Goal: Task Accomplishment & Management: Use online tool/utility

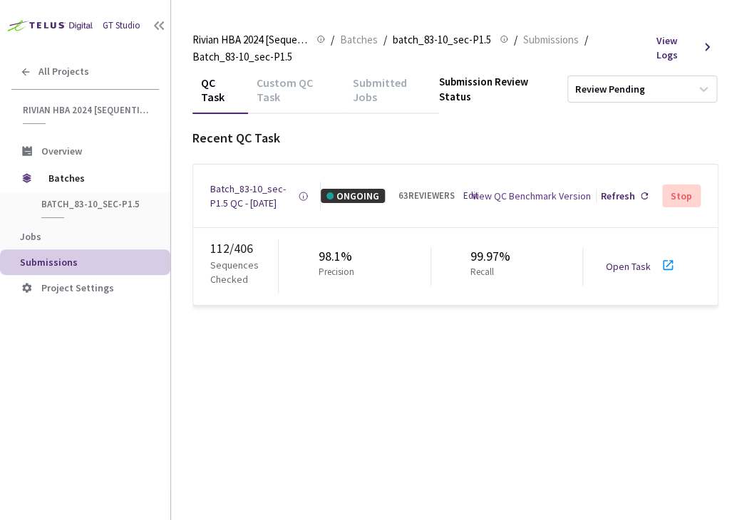
drag, startPoint x: 627, startPoint y: 281, endPoint x: 617, endPoint y: 285, distance: 11.5
click at [617, 273] on link "Open Task" at bounding box center [628, 266] width 45 height 13
click at [217, 204] on div "Batch_83-10_sec-P1.5 QC - [DATE]" at bounding box center [254, 196] width 88 height 29
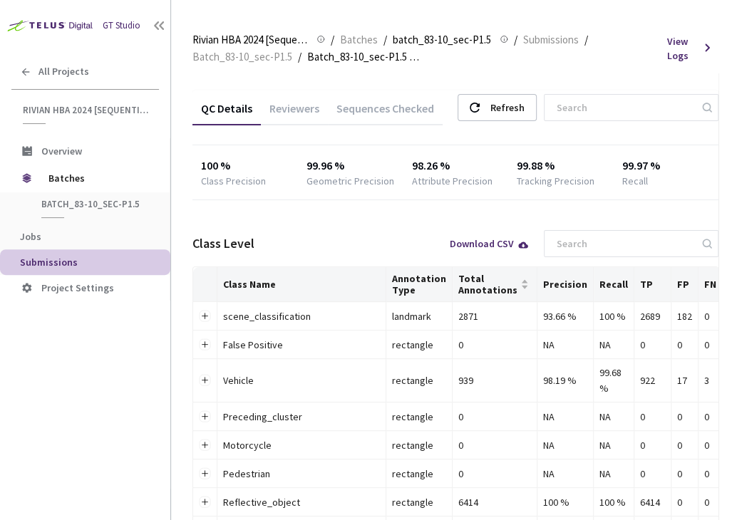
click at [297, 105] on div "Reviewers" at bounding box center [294, 113] width 67 height 24
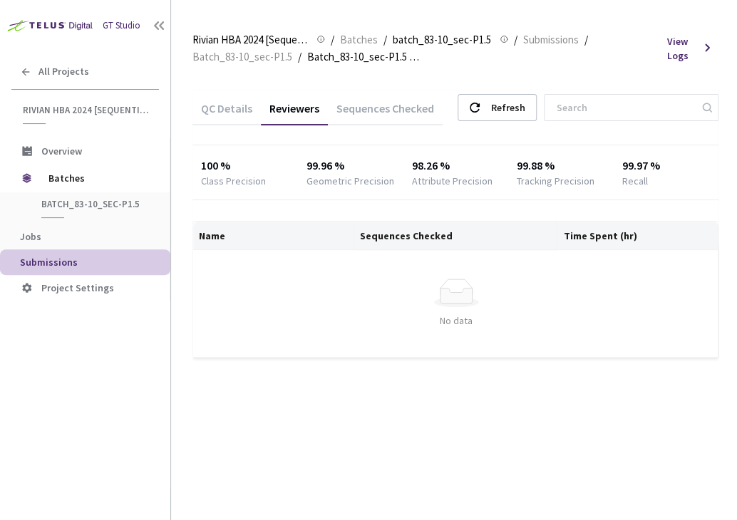
click at [376, 111] on div "Sequences Checked" at bounding box center [385, 113] width 115 height 24
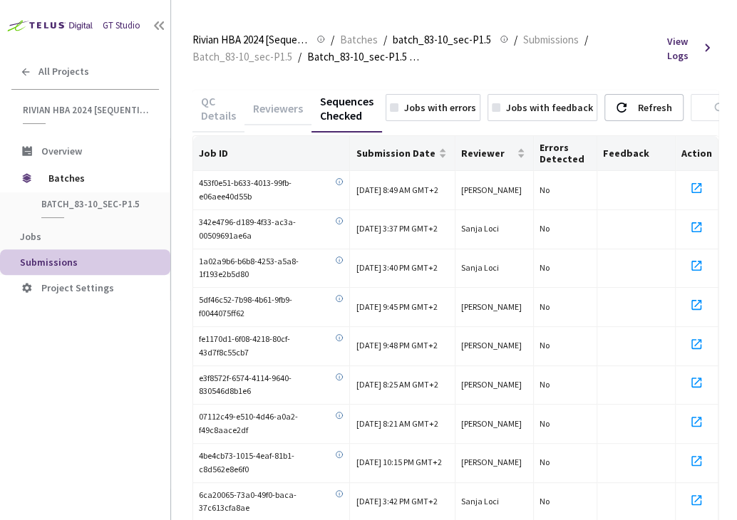
click at [279, 103] on div "Reviewers" at bounding box center [278, 113] width 67 height 24
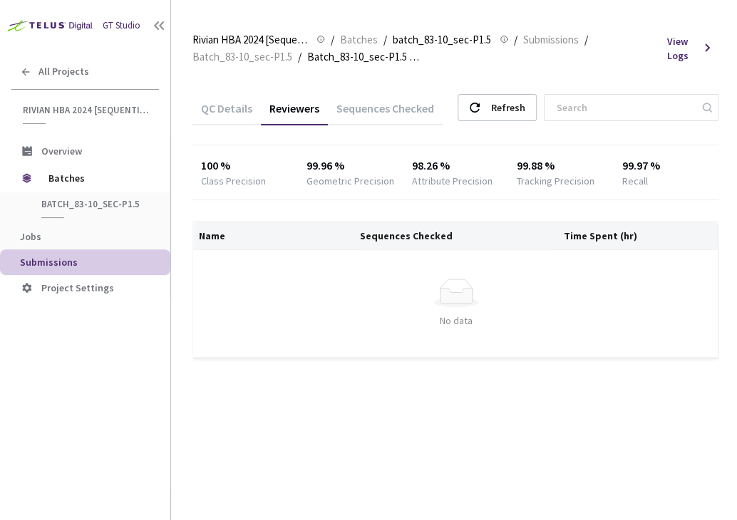
click at [510, 92] on div "QC Details Reviewers Sequences Checked Refresh" at bounding box center [455, 109] width 526 height 37
click at [516, 112] on div "Refresh" at bounding box center [507, 108] width 34 height 26
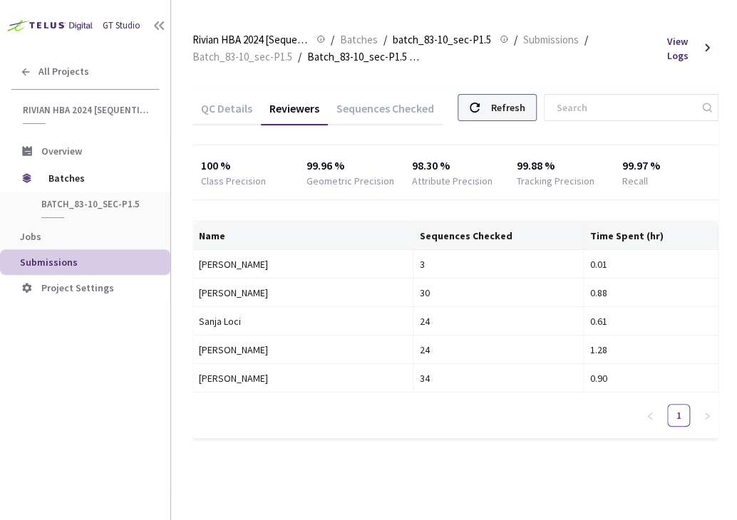
click at [506, 108] on div "Refresh" at bounding box center [497, 107] width 79 height 27
click at [503, 111] on div "Refresh" at bounding box center [497, 107] width 79 height 27
click at [525, 117] on div "Refresh" at bounding box center [507, 108] width 34 height 26
click at [504, 111] on div "Refresh" at bounding box center [497, 107] width 79 height 27
click at [515, 103] on div "Refresh" at bounding box center [507, 108] width 34 height 26
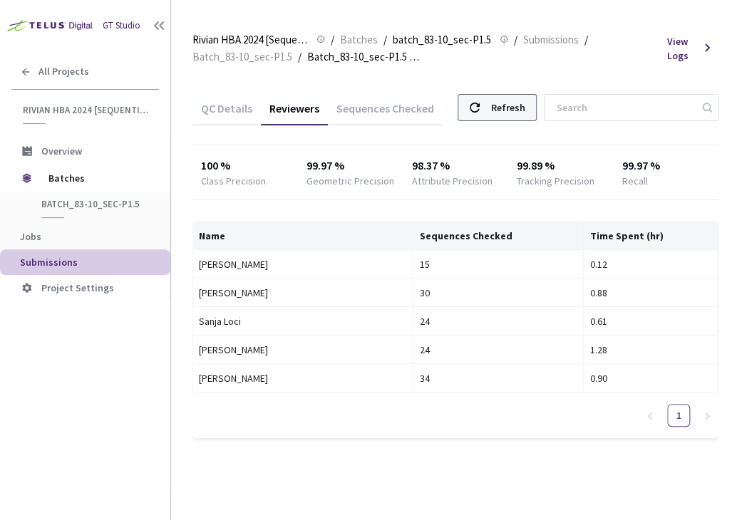
click at [520, 112] on div "Refresh" at bounding box center [507, 108] width 34 height 26
drag, startPoint x: 442, startPoint y: 211, endPoint x: 519, endPoint y: 112, distance: 125.5
click at [519, 112] on div "Refresh" at bounding box center [507, 108] width 34 height 26
click at [501, 110] on div "Refresh" at bounding box center [497, 107] width 79 height 27
click at [501, 98] on div "Refresh" at bounding box center [497, 107] width 79 height 27
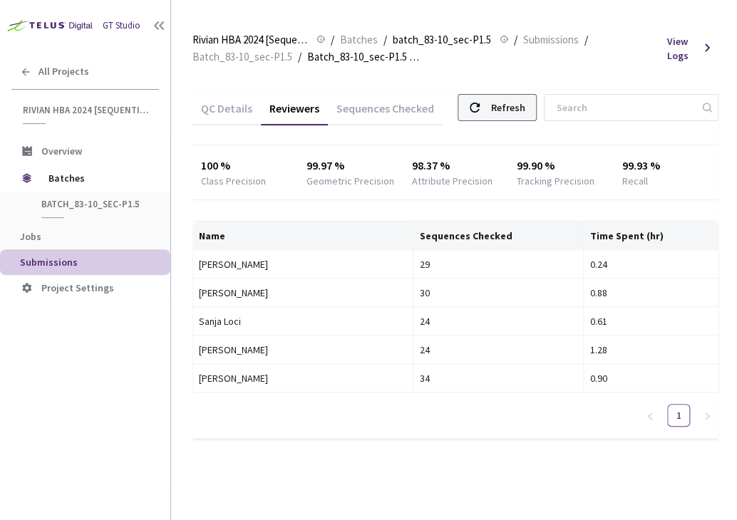
click at [512, 106] on div "Refresh" at bounding box center [507, 108] width 34 height 26
